Goal: Task Accomplishment & Management: Use online tool/utility

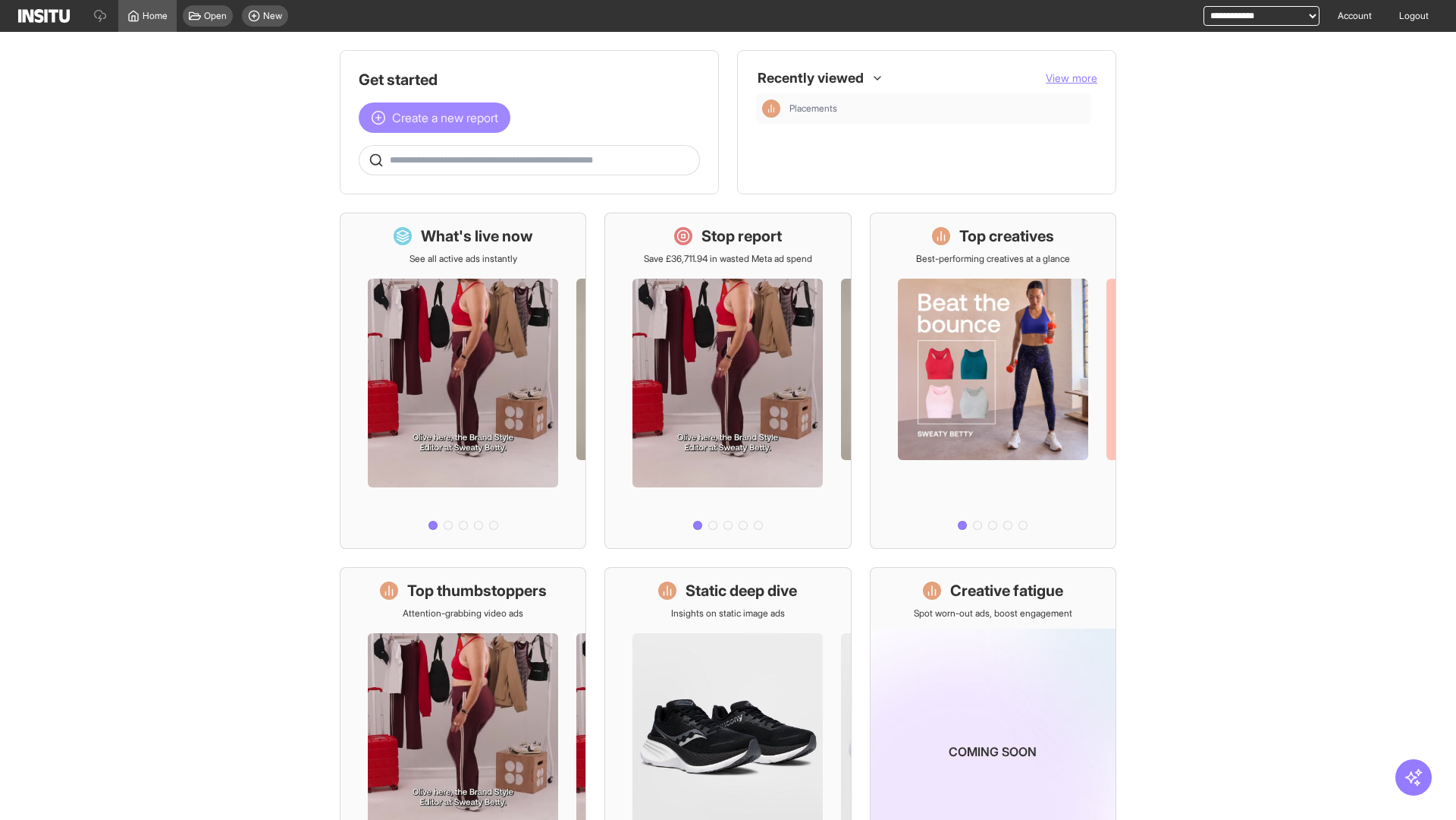
click at [438, 117] on span "Create a new report" at bounding box center [445, 117] width 106 height 18
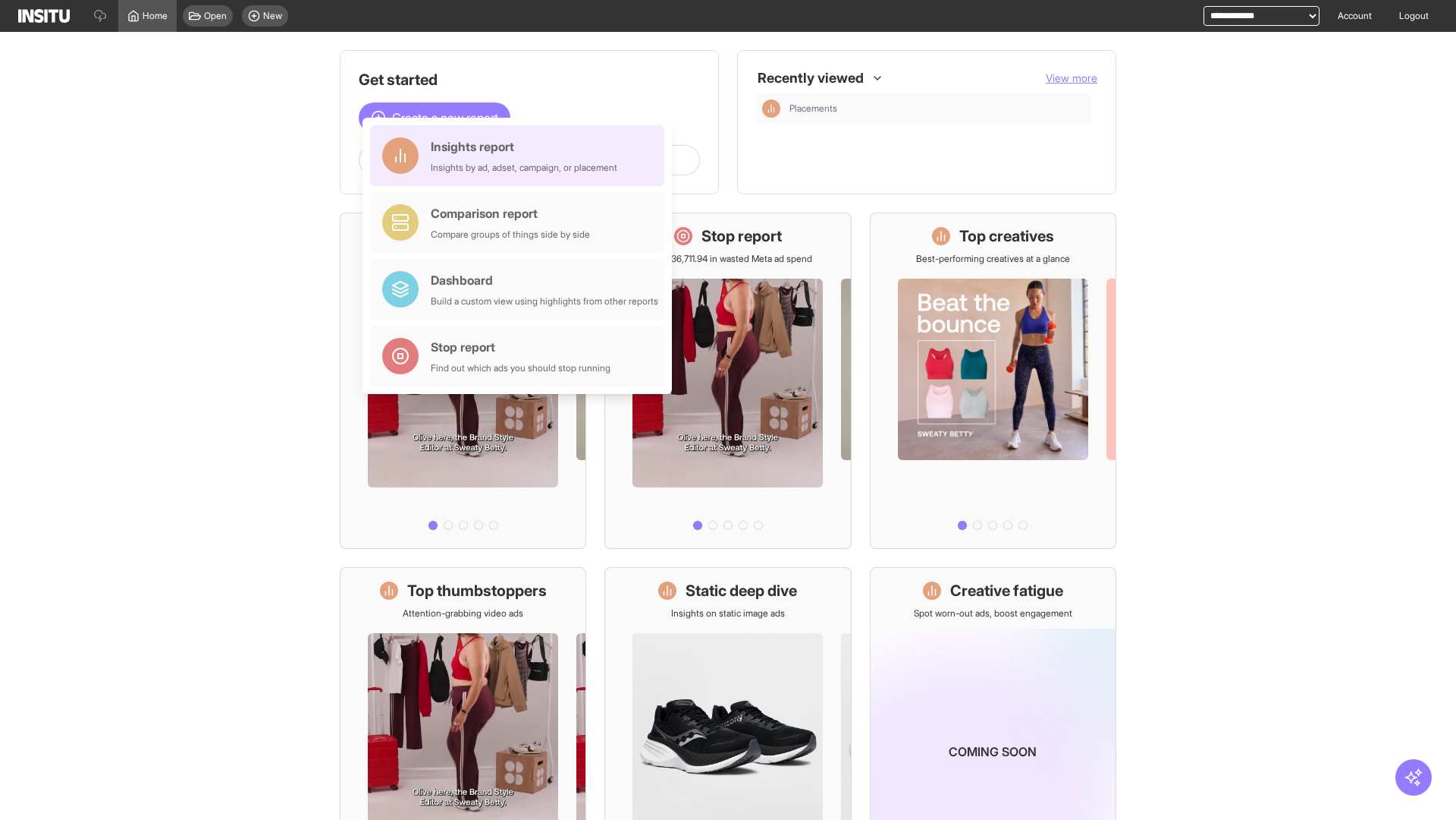
click at [521, 156] on div "Insights report Insights by ad, adset, campaign, or placement" at bounding box center [523, 155] width 186 height 36
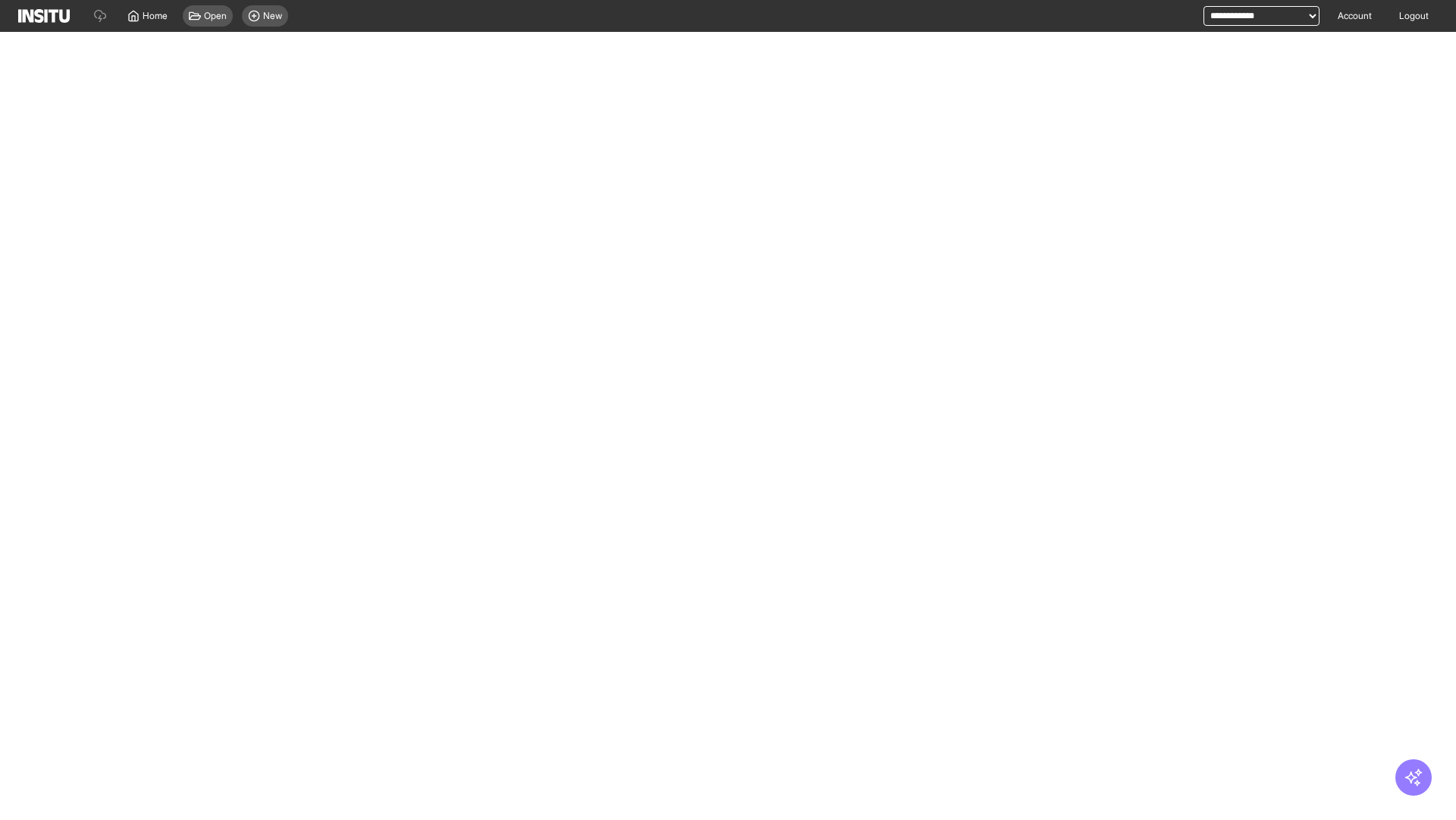
select select "**"
